Goal: Information Seeking & Learning: Check status

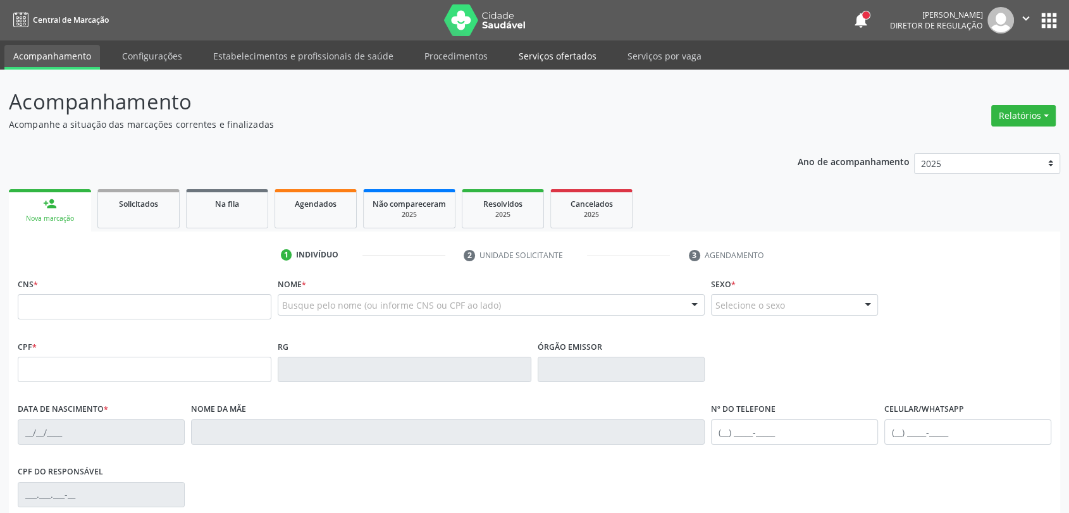
click at [546, 55] on link "Serviços ofertados" at bounding box center [558, 56] width 96 height 22
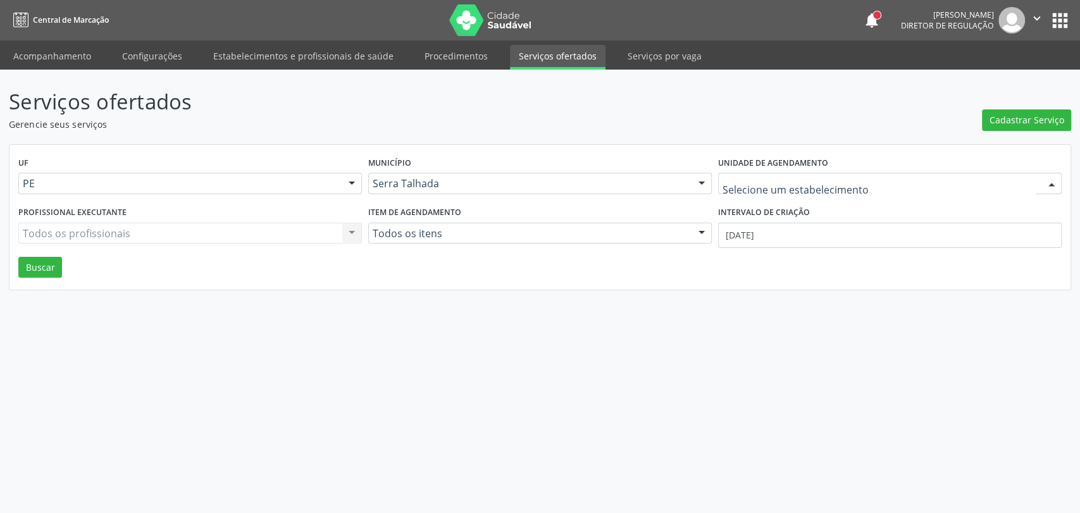
click at [762, 191] on div at bounding box center [889, 184] width 343 height 22
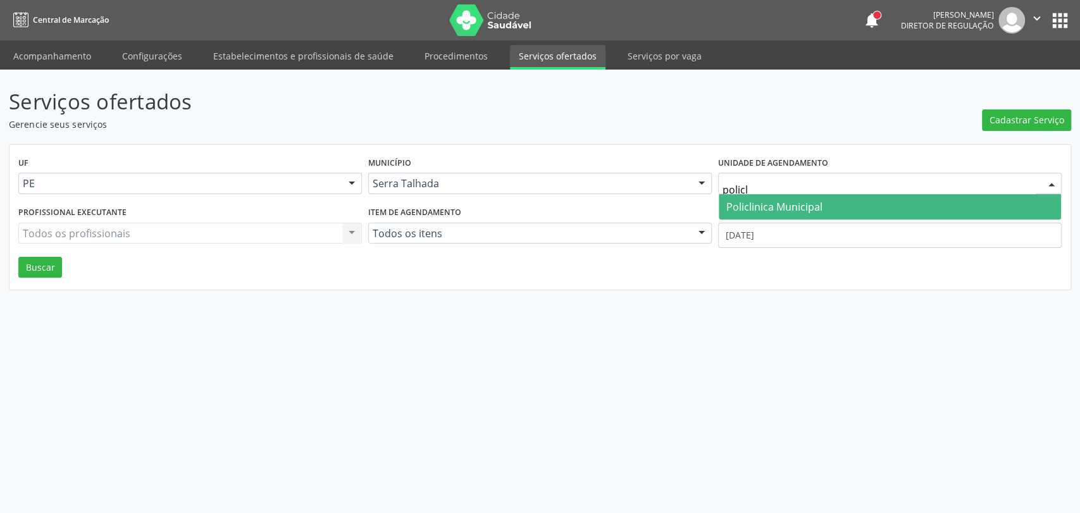
type input "policli"
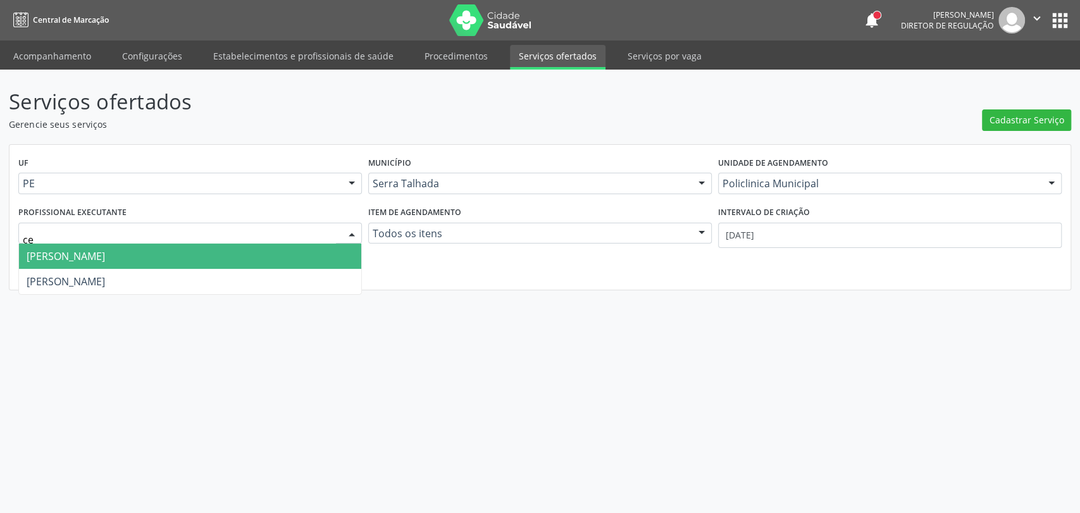
type input "cec"
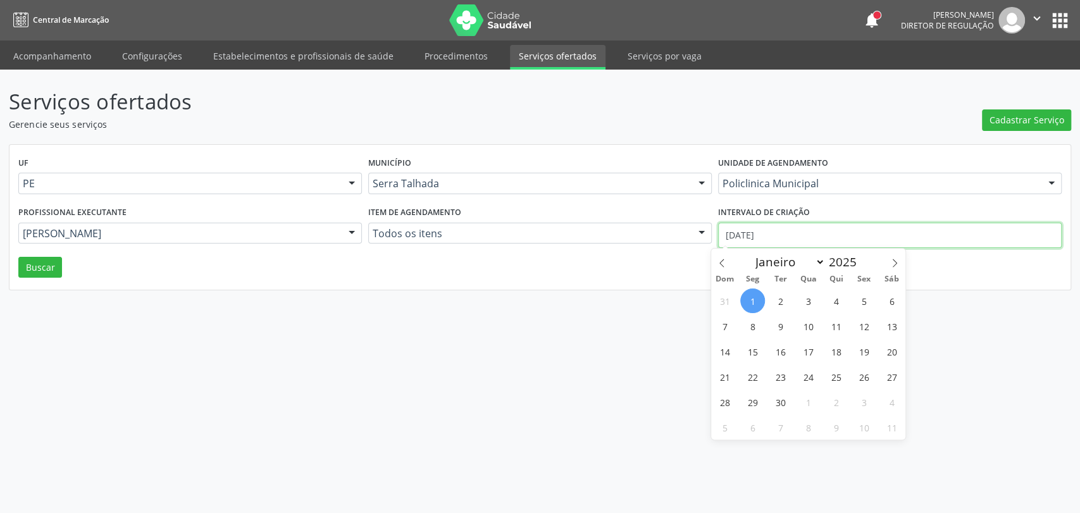
click at [778, 224] on input "[DATE]" at bounding box center [889, 235] width 343 height 25
click at [715, 261] on span at bounding box center [722, 260] width 22 height 22
select select "7"
click at [866, 302] on span "1" at bounding box center [863, 300] width 25 height 25
type input "01/08/2025"
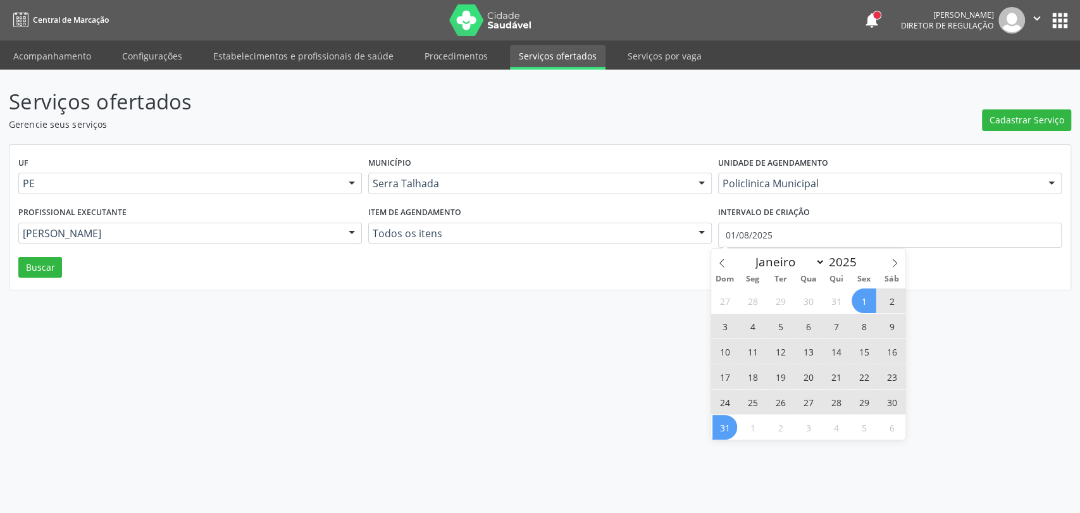
click at [727, 426] on span "31" at bounding box center [724, 427] width 25 height 25
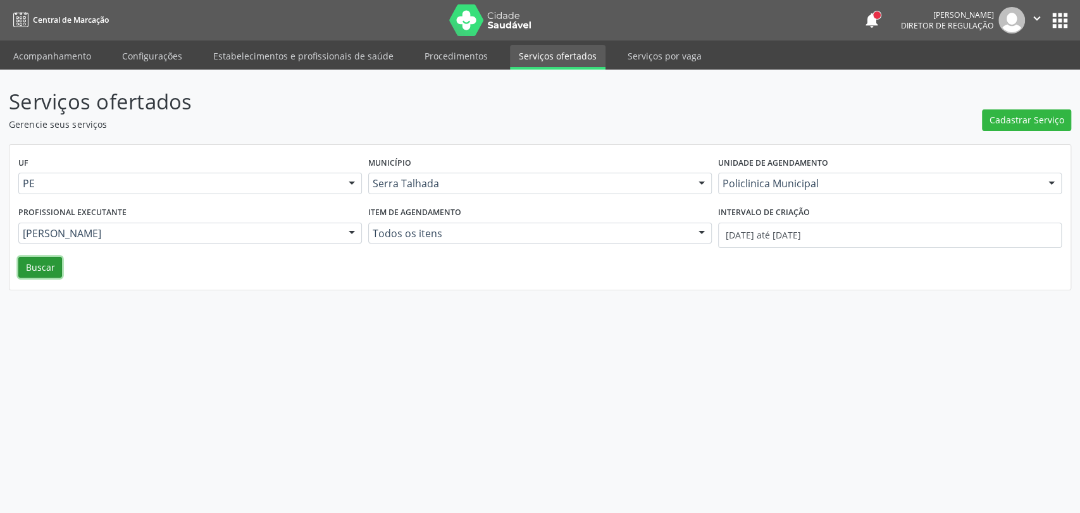
click at [35, 264] on button "Buscar" at bounding box center [40, 268] width 44 height 22
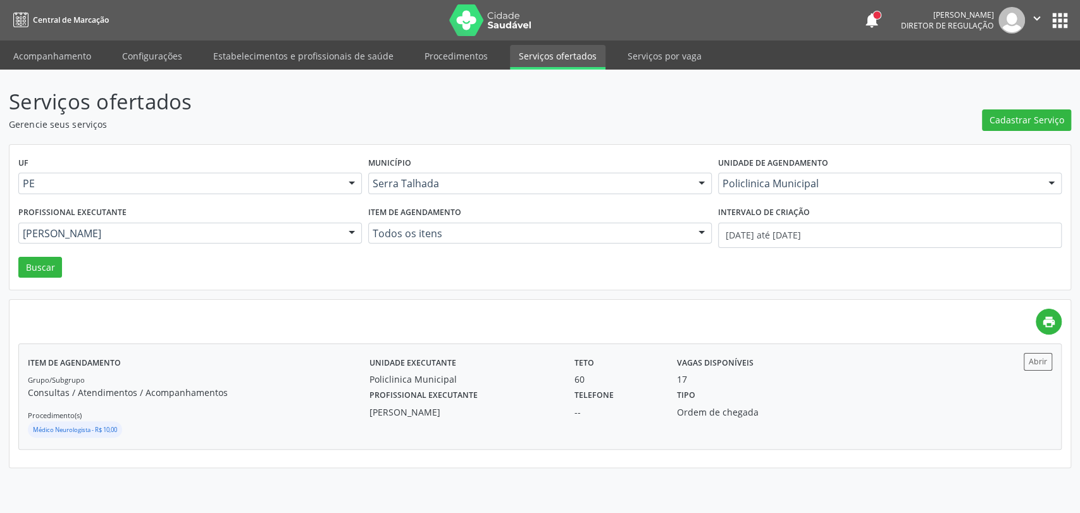
click at [655, 388] on div "Telefone --" at bounding box center [617, 402] width 102 height 33
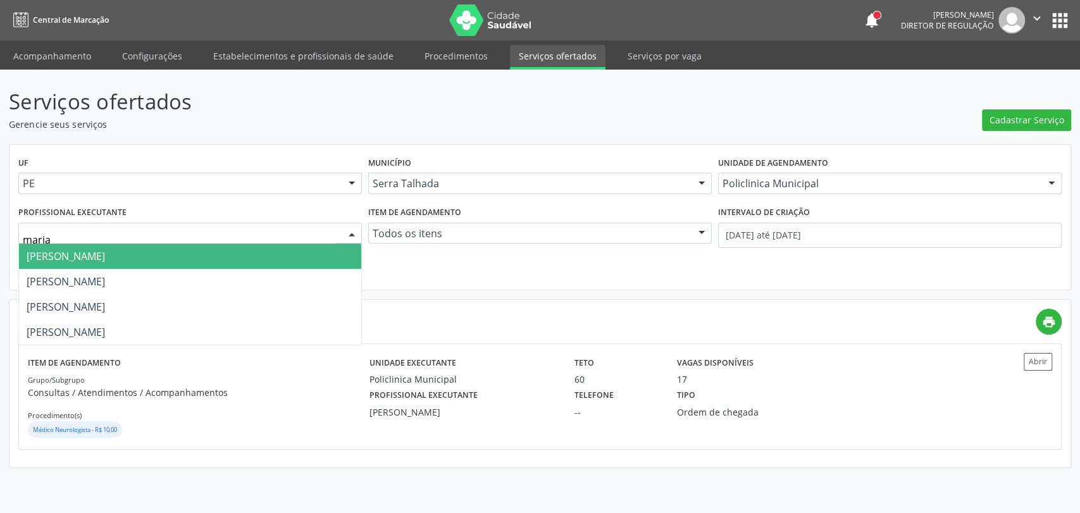
type input "[PERSON_NAME]"
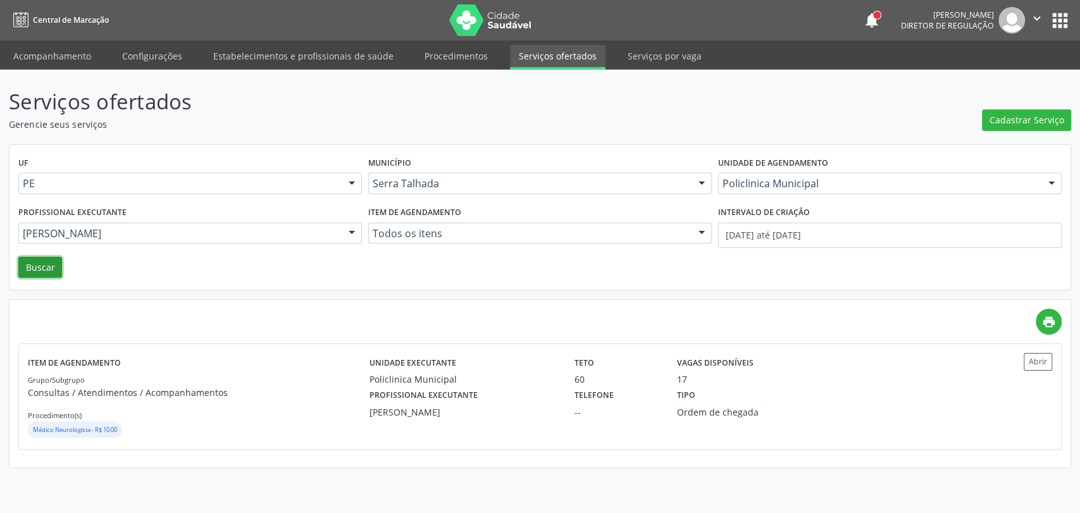
click at [45, 260] on button "Buscar" at bounding box center [40, 268] width 44 height 22
click at [281, 409] on div "Grupo/Subgrupo Consultas / Atendimentos / Acompanhamentos Procedimento(s) Médic…" at bounding box center [199, 407] width 342 height 68
click at [75, 48] on link "Acompanhamento" at bounding box center [52, 56] width 96 height 22
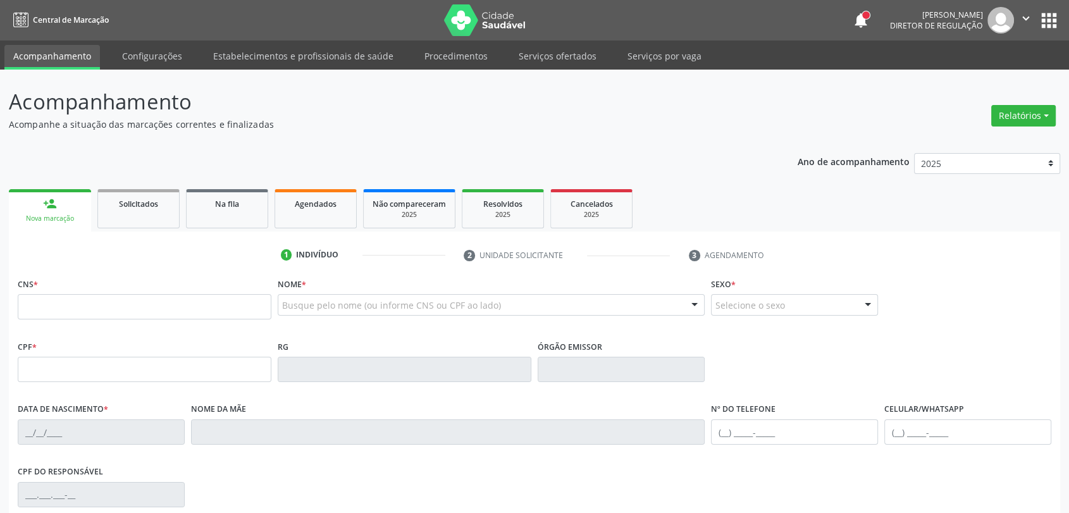
click at [75, 48] on link "Acompanhamento" at bounding box center [52, 57] width 96 height 25
click at [336, 209] on div "Agendados" at bounding box center [315, 203] width 63 height 13
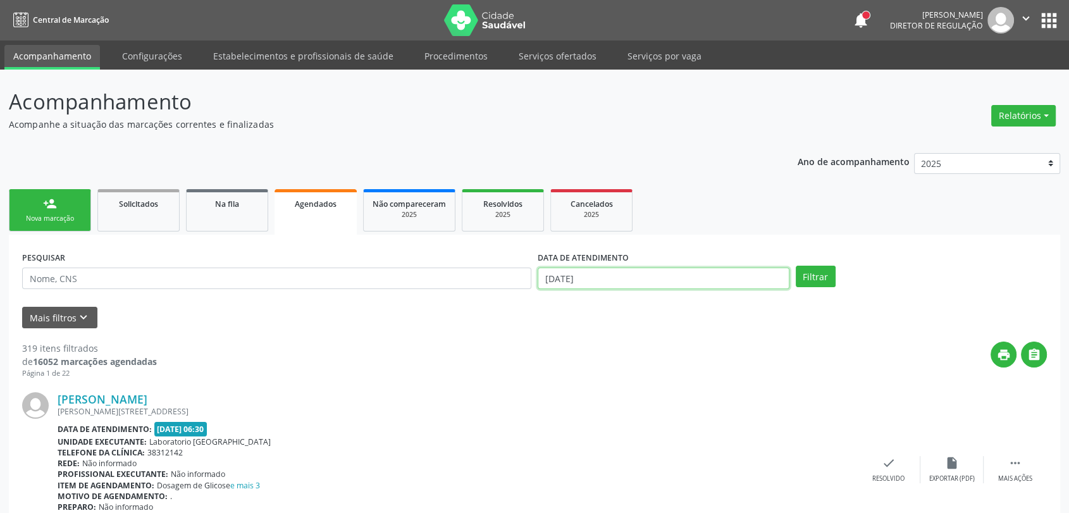
click at [600, 274] on input "[DATE]" at bounding box center [664, 279] width 252 height 22
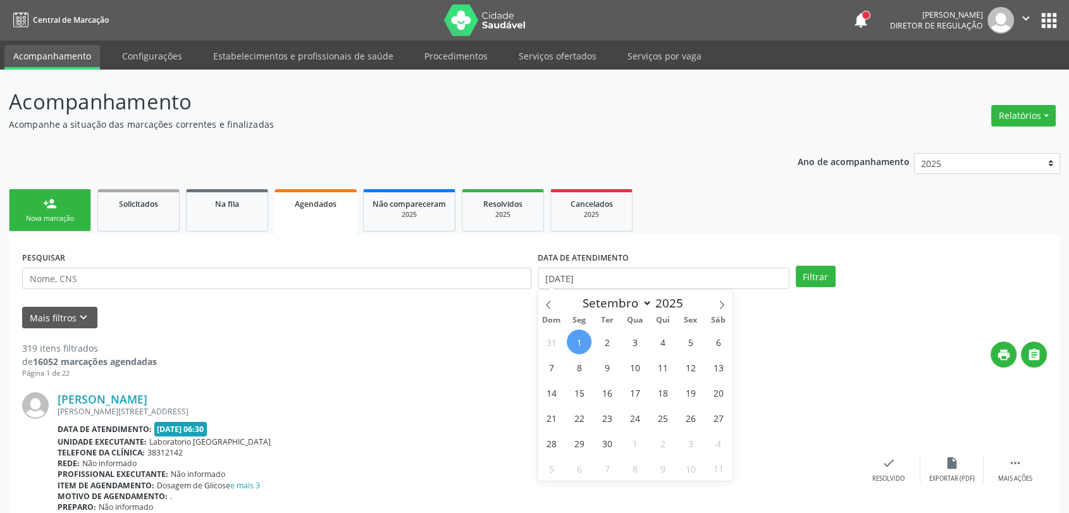
click at [577, 339] on span "1" at bounding box center [579, 342] width 25 height 25
type input "[DATE]"
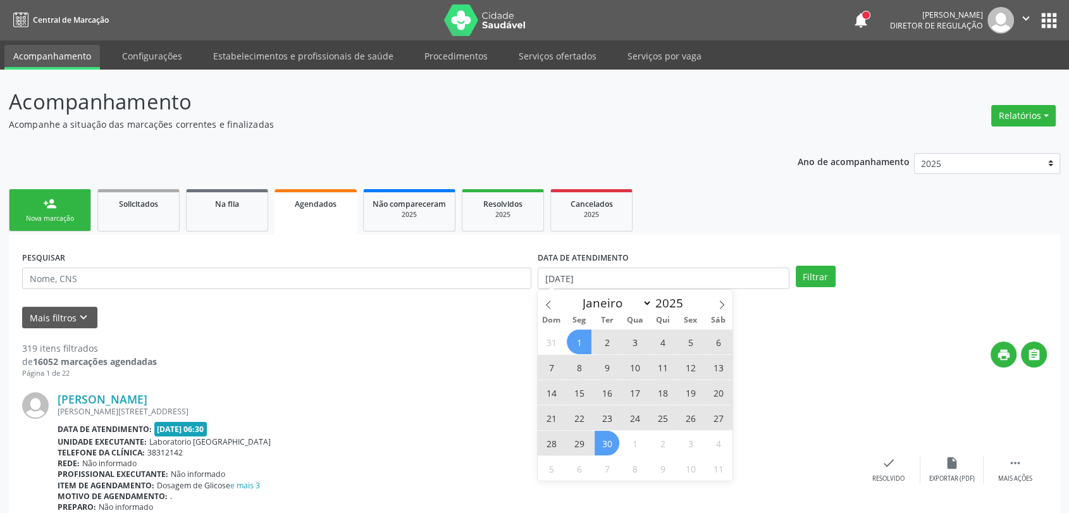
click at [601, 445] on span "30" at bounding box center [607, 443] width 25 height 25
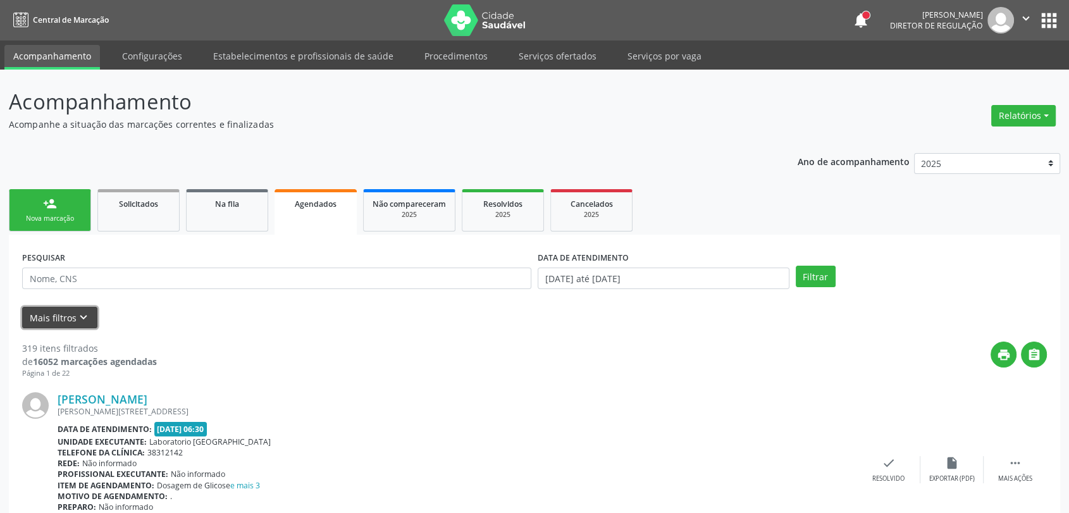
click at [77, 314] on icon "keyboard_arrow_down" at bounding box center [84, 318] width 14 height 14
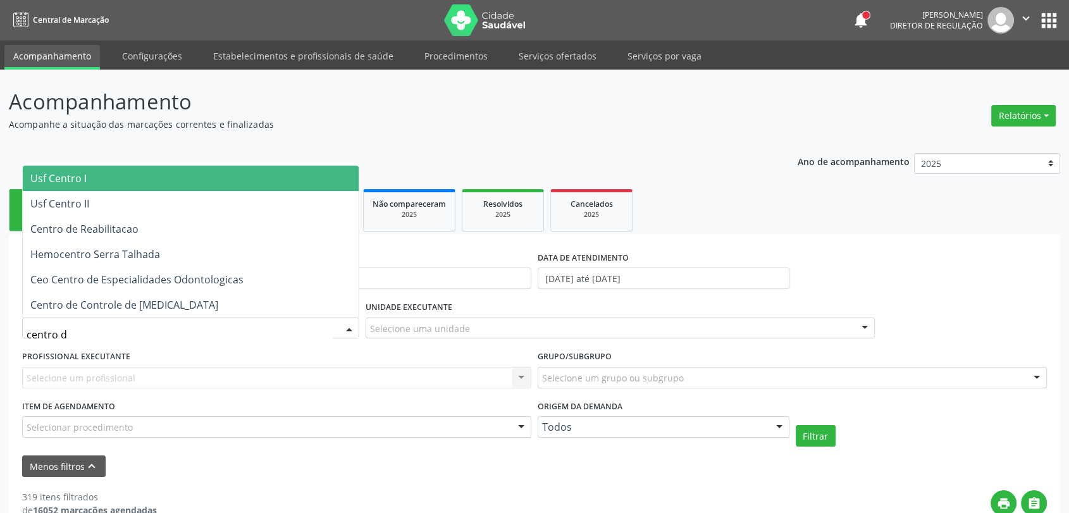
type input "centro de"
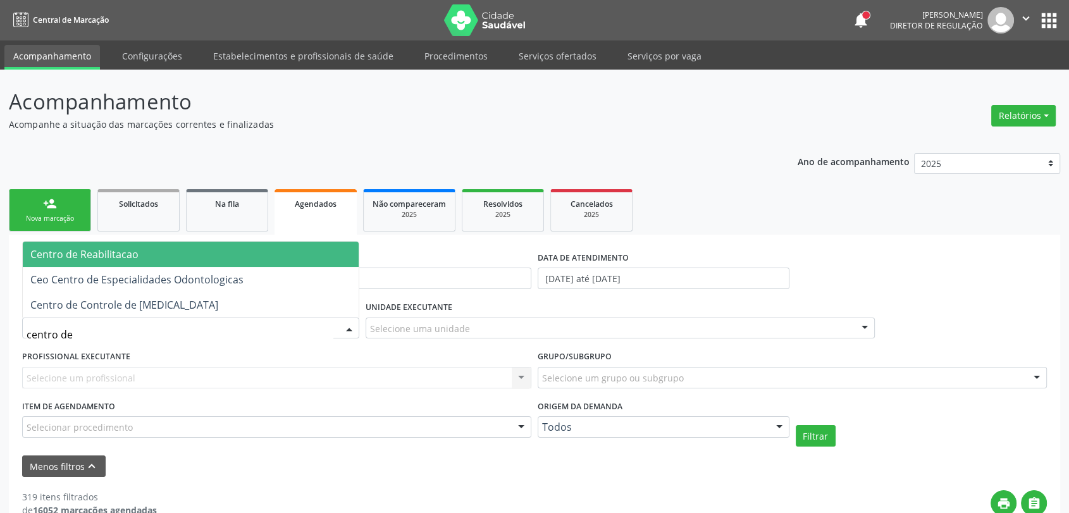
click at [78, 252] on span "Centro de Reabilitacao" at bounding box center [84, 254] width 108 height 14
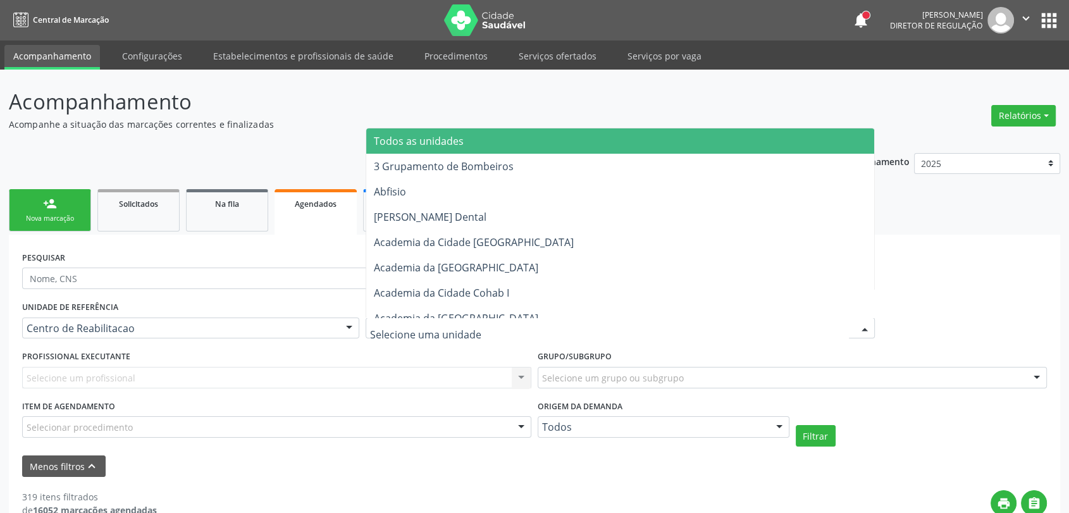
click at [536, 324] on div at bounding box center [620, 329] width 509 height 22
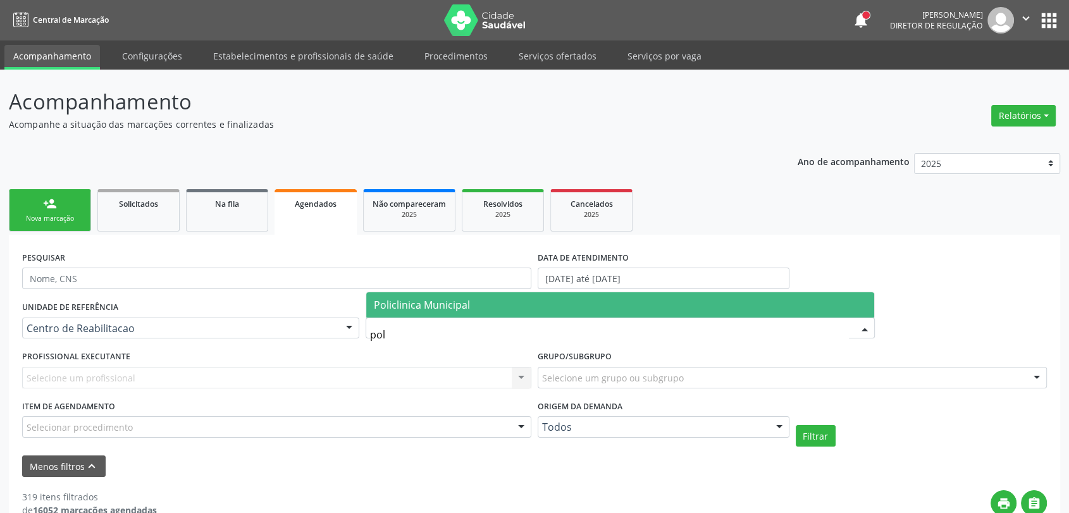
type input "poli"
click at [505, 306] on span "Policlinica Municipal" at bounding box center [620, 304] width 508 height 25
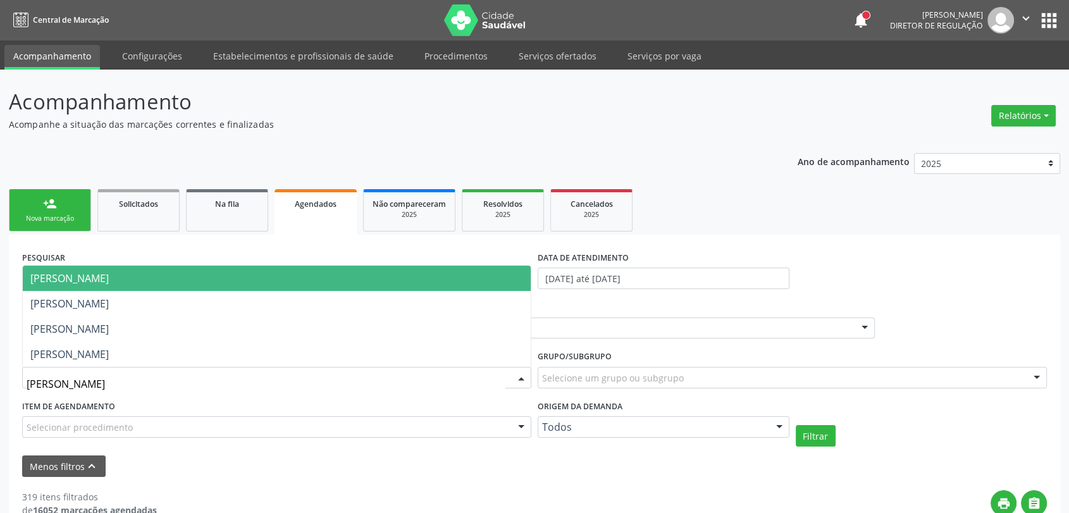
type input "[PERSON_NAME]"
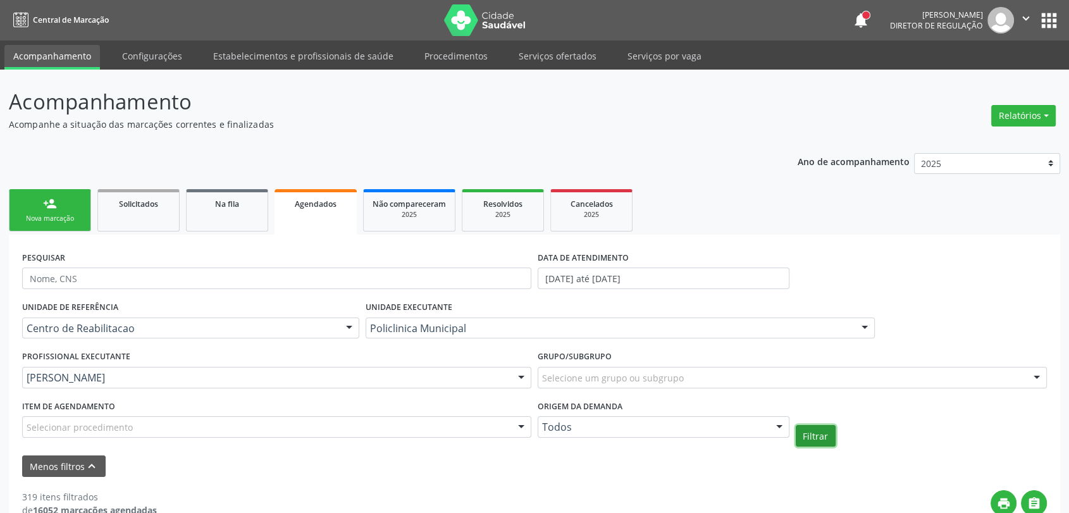
click at [810, 438] on button "Filtrar" at bounding box center [816, 436] width 40 height 22
click at [454, 56] on link "Procedimentos" at bounding box center [456, 56] width 81 height 22
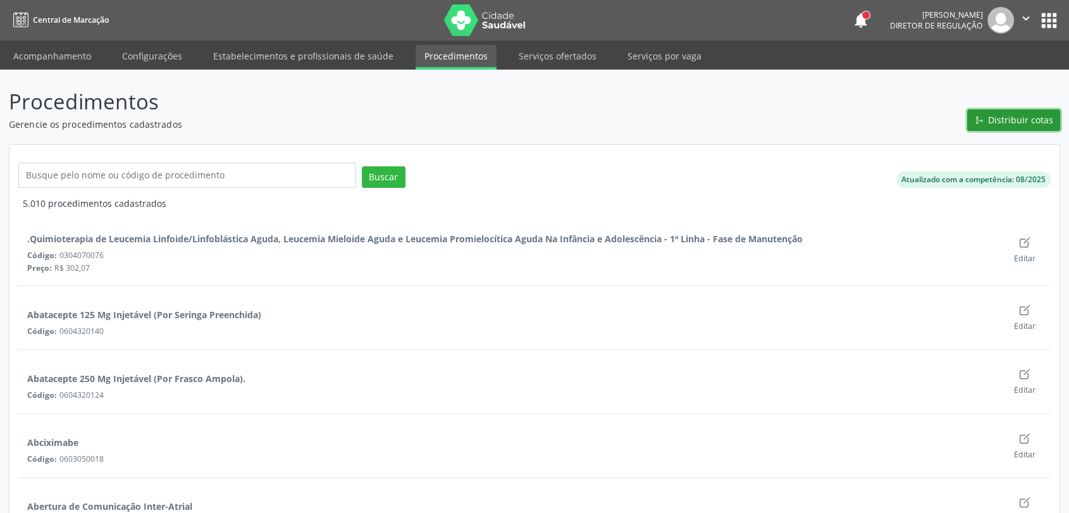
click at [974, 122] on button "Distribuir cotas" at bounding box center [1013, 120] width 93 height 22
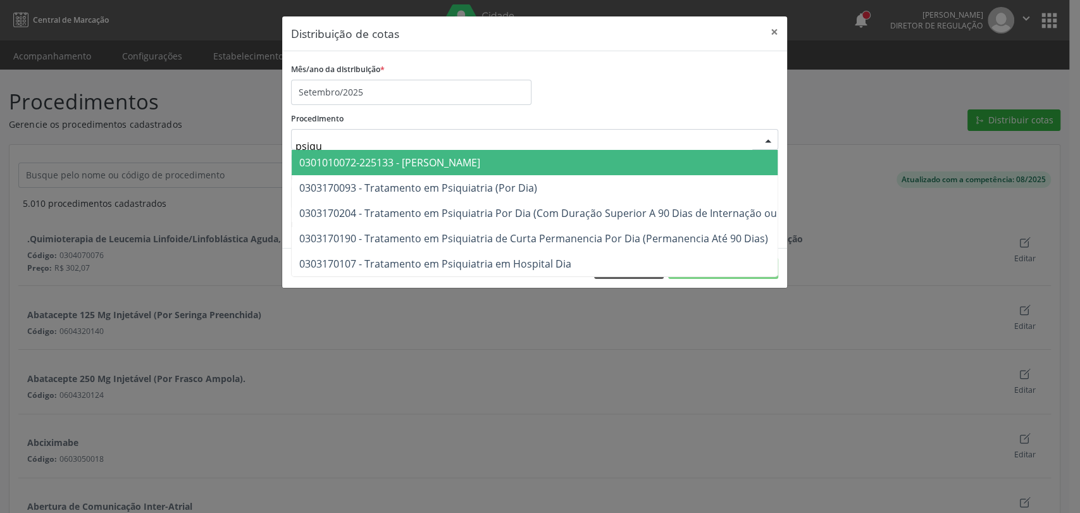
type input "psiqui"
click at [389, 159] on span "0301010072-225133 - [PERSON_NAME]" at bounding box center [389, 163] width 181 height 14
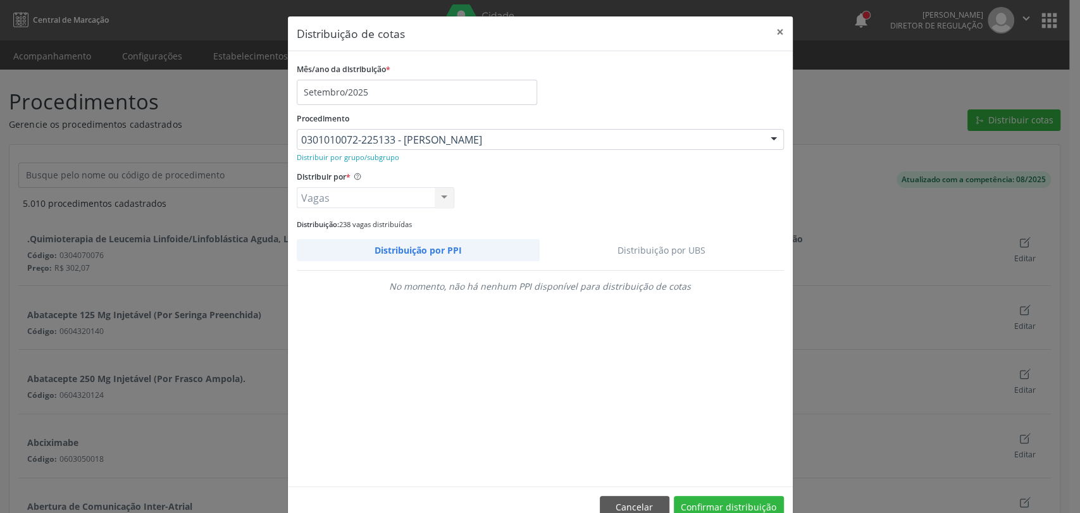
click at [655, 246] on link "Distribuição por UBS" at bounding box center [662, 250] width 244 height 22
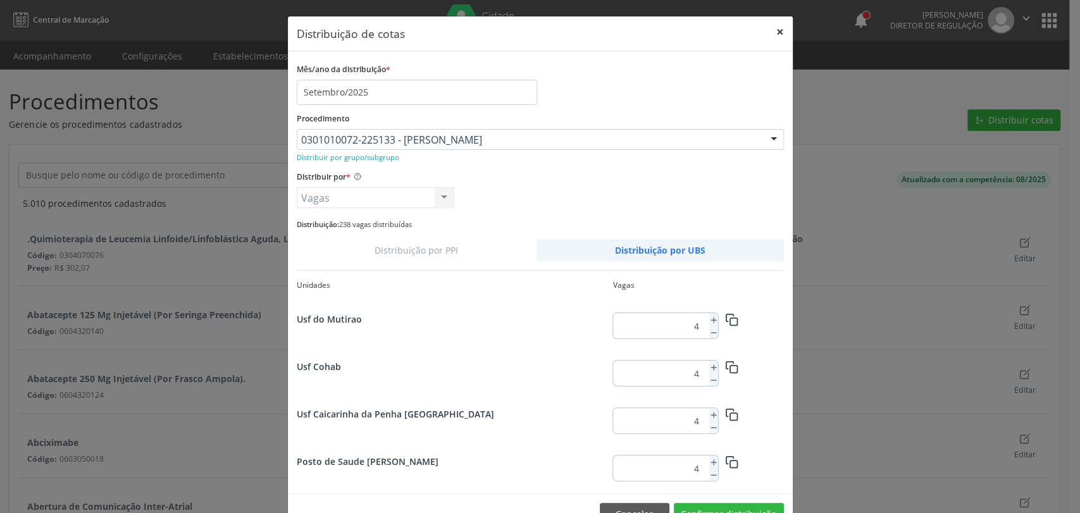
click at [776, 32] on button "×" at bounding box center [779, 31] width 25 height 31
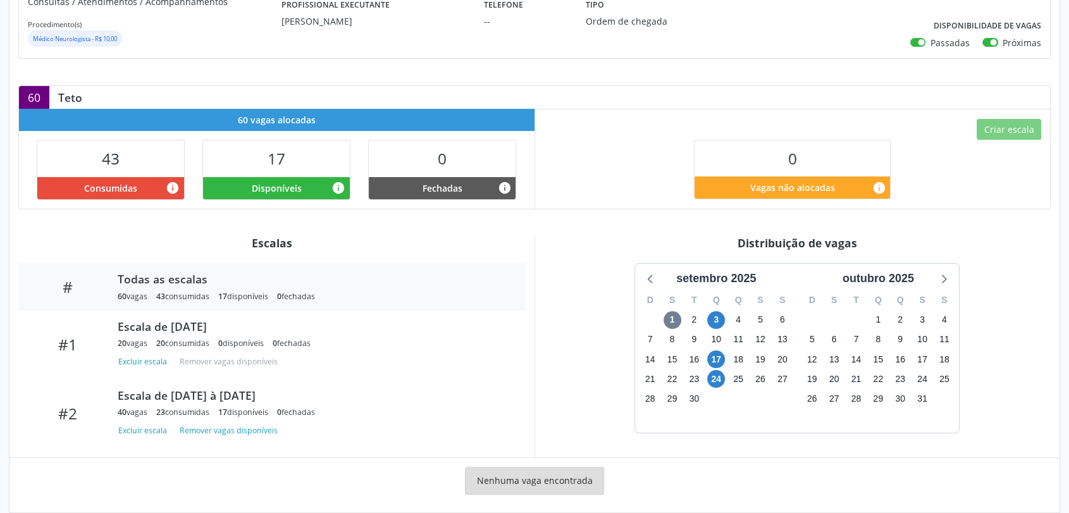
scroll to position [206, 0]
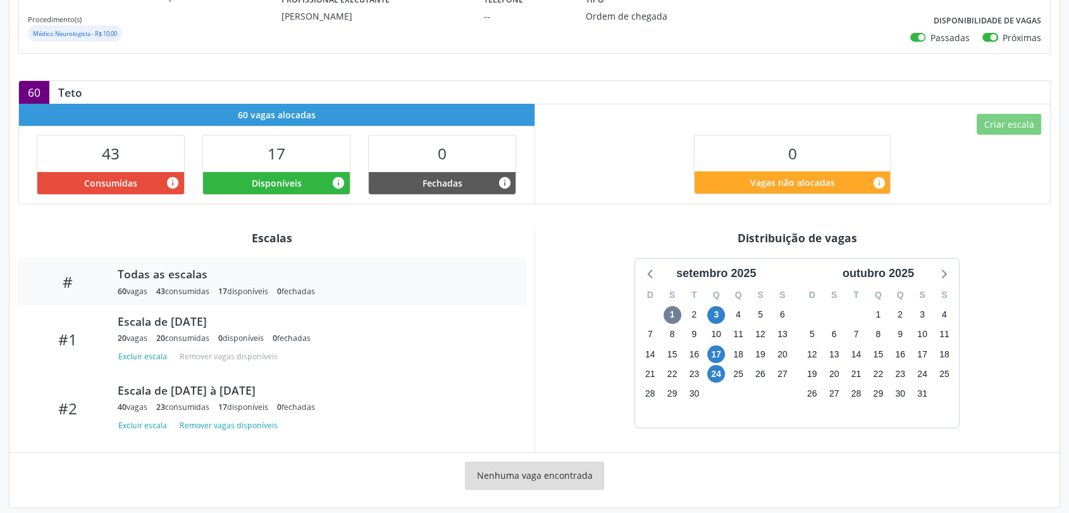
click at [1063, 411] on div "Gerenciamento de serviço Gerencie vagas e suas escalas Item de agendamento Grup…" at bounding box center [534, 195] width 1069 height 662
click at [714, 351] on span "17" at bounding box center [716, 354] width 18 height 18
click at [714, 374] on span "24" at bounding box center [716, 374] width 18 height 18
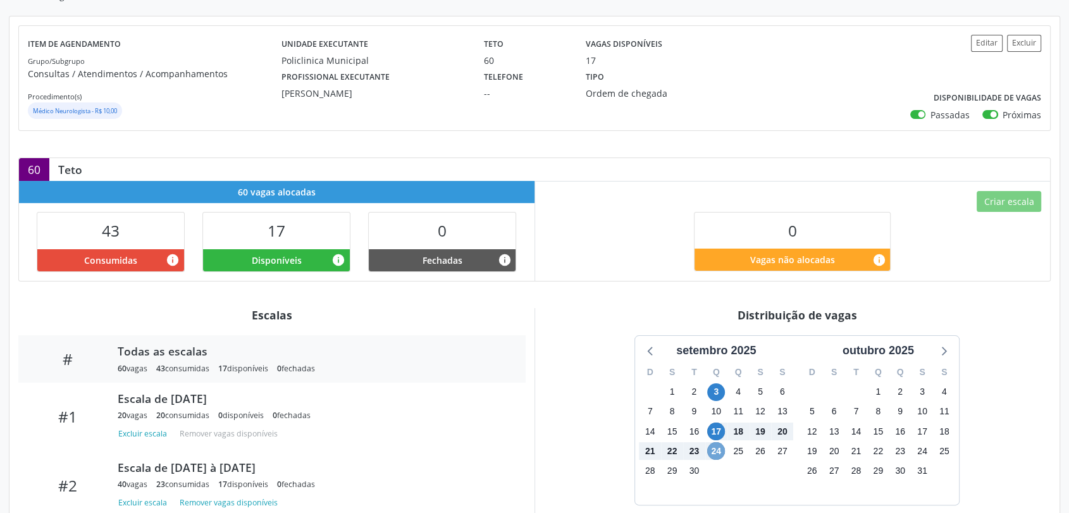
scroll to position [99, 0]
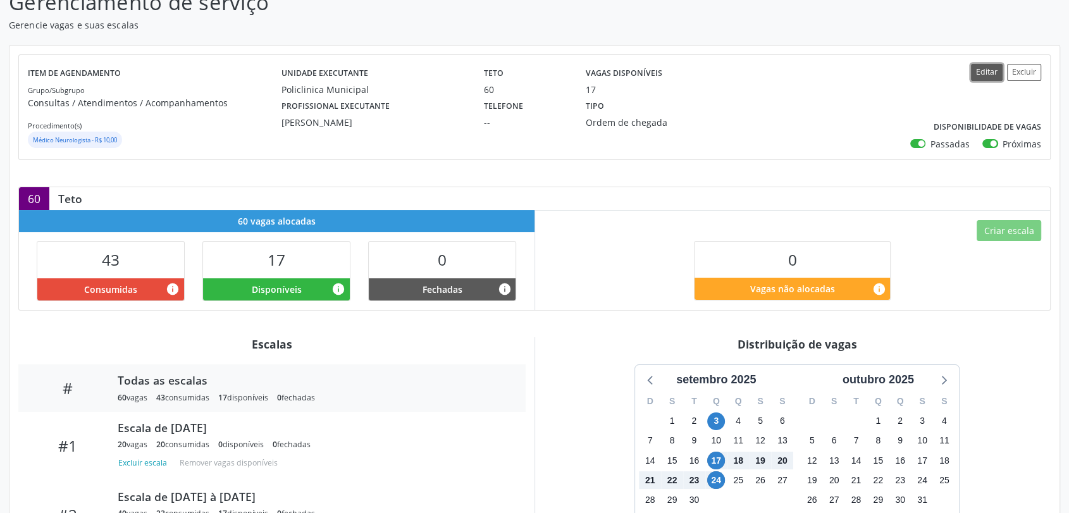
click at [988, 68] on button "Editar" at bounding box center [987, 72] width 32 height 17
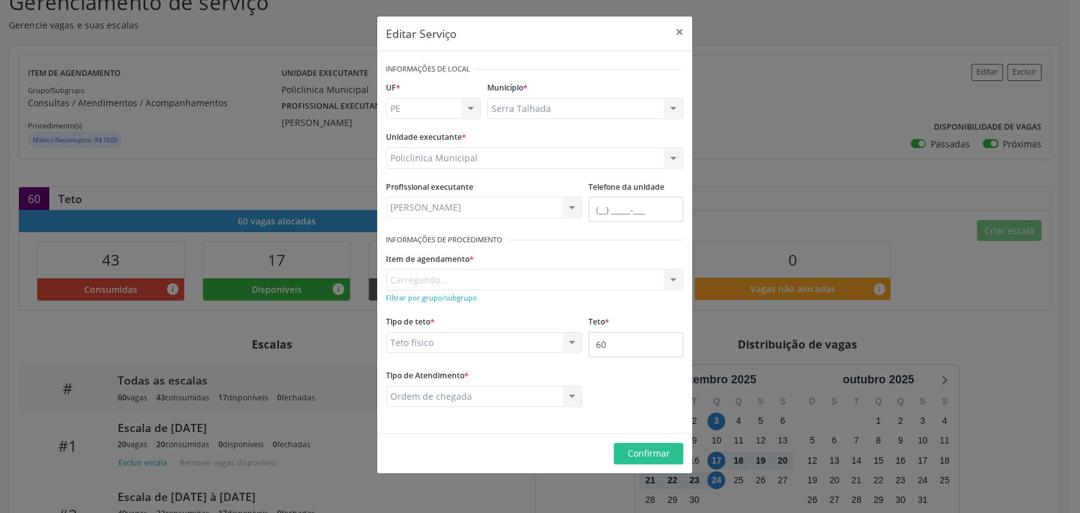
click at [819, 109] on div "Editar Serviço × Informações de Local UF * PE PE Nenhum resultado encontrado pa…" at bounding box center [540, 256] width 1080 height 513
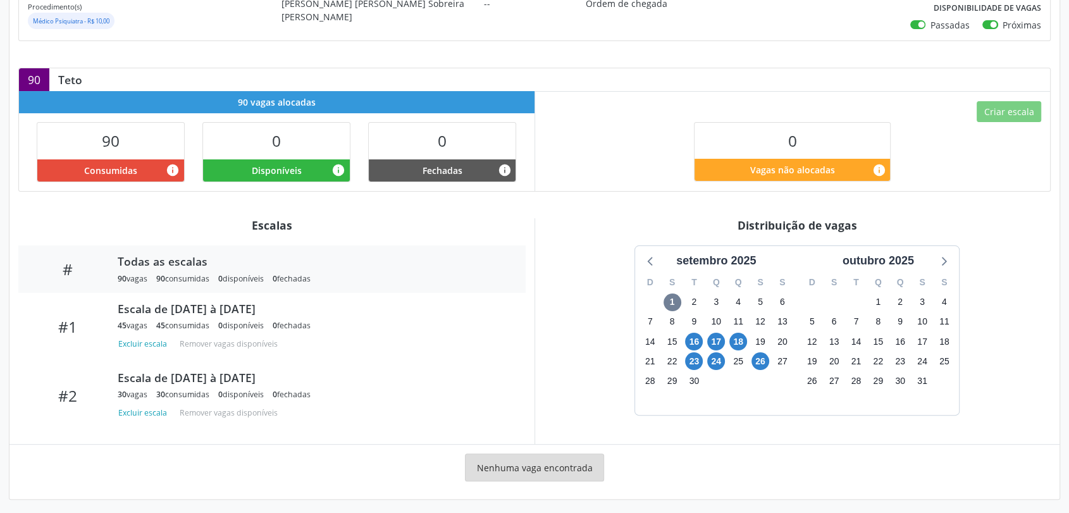
scroll to position [222, 0]
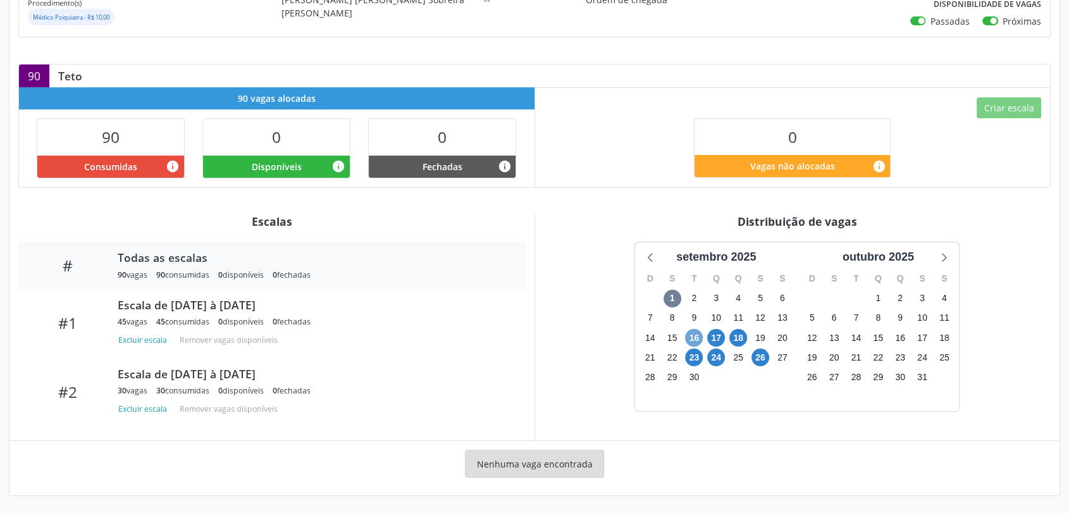
click at [700, 331] on span "16" at bounding box center [694, 338] width 18 height 18
click at [763, 360] on span "26" at bounding box center [761, 358] width 18 height 18
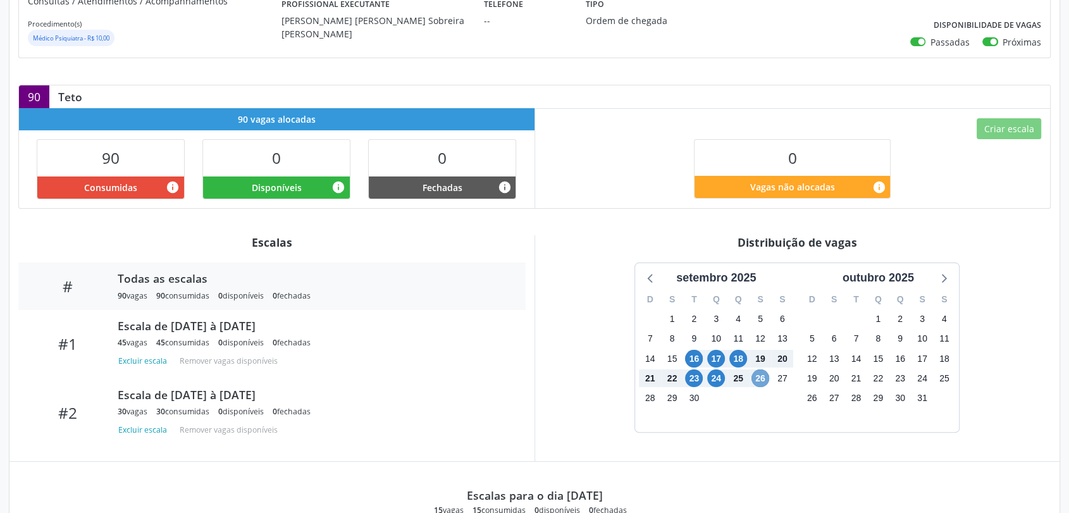
scroll to position [206, 0]
